Goal: Task Accomplishment & Management: Use online tool/utility

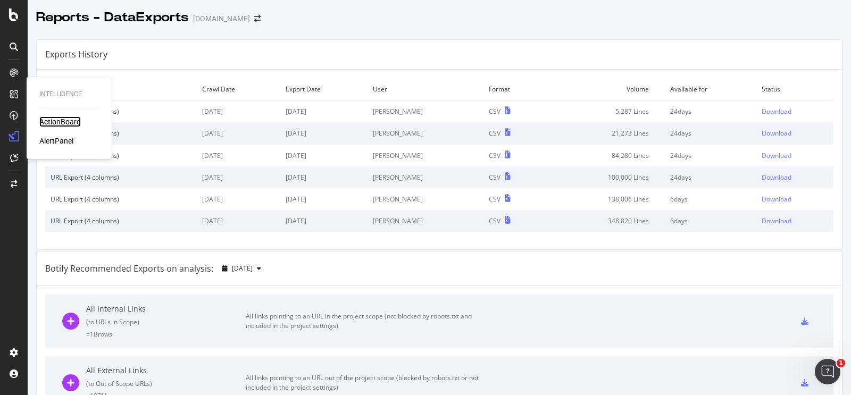
click at [54, 119] on div "ActionBoard" at bounding box center [59, 121] width 41 height 11
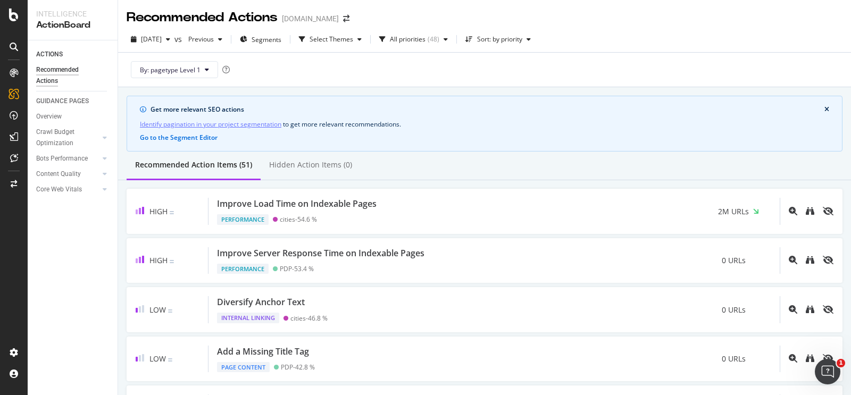
scroll to position [1187, 0]
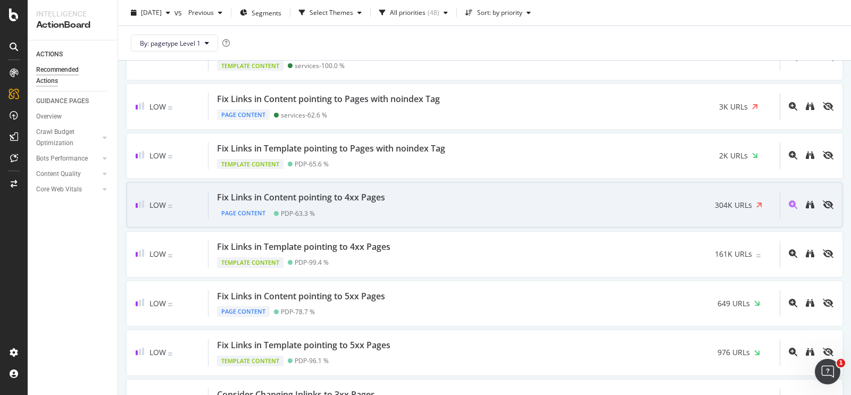
click at [306, 195] on div "Fix Links in Content pointing to 4xx Pages" at bounding box center [301, 197] width 168 height 12
click at [254, 211] on div "Page Content" at bounding box center [243, 213] width 53 height 11
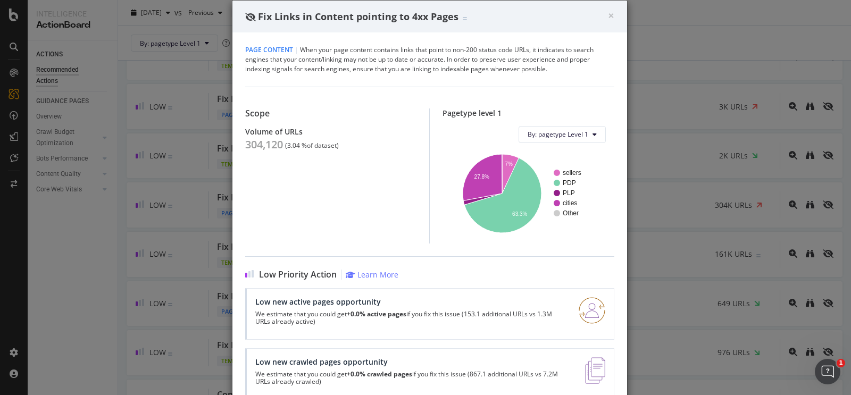
click at [393, 393] on div "Low new crawled pages opportunity We estimate that you could get +0.0% crawled …" at bounding box center [429, 374] width 369 height 52
click at [609, 14] on span "×" at bounding box center [611, 15] width 6 height 15
